Goal: Task Accomplishment & Management: Manage account settings

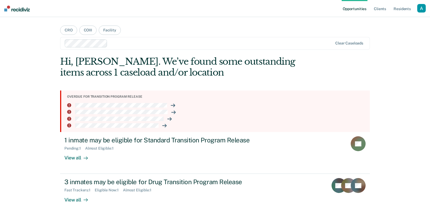
click at [189, 65] on div "Hi, [PERSON_NAME]. We’ve found some outstanding items across 1 caseload and/or …" at bounding box center [184, 67] width 248 height 22
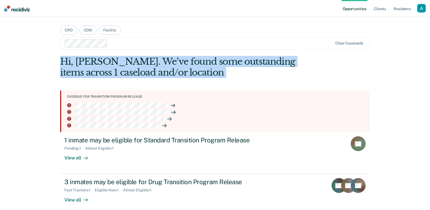
click at [189, 65] on div "Hi, [PERSON_NAME]. We’ve found some outstanding items across 1 caseload and/or …" at bounding box center [184, 67] width 248 height 22
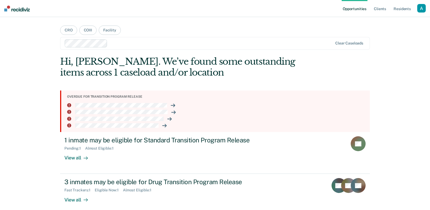
click at [421, 7] on div "button" at bounding box center [421, 8] width 9 height 9
click at [382, 20] on link "Profile" at bounding box center [400, 21] width 43 height 5
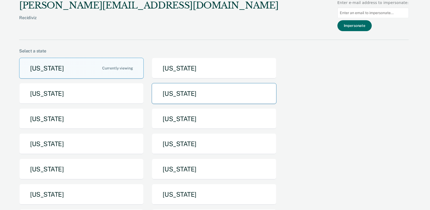
click at [181, 96] on button "[US_STATE]" at bounding box center [214, 93] width 125 height 21
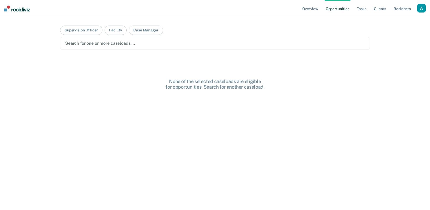
click at [420, 8] on div "button" at bounding box center [421, 8] width 9 height 9
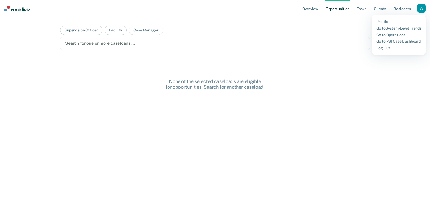
click at [385, 85] on div "Overview Opportunities Tasks Client s Resident s Profile Go to System-Level Tre…" at bounding box center [215, 105] width 430 height 210
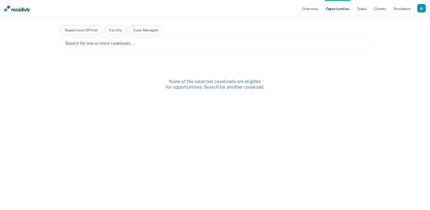
click at [418, 11] on div "button" at bounding box center [421, 8] width 9 height 9
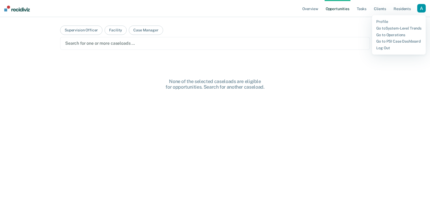
click at [365, 37] on div "Search for one or more caseloads …" at bounding box center [215, 43] width 310 height 13
